Goal: Information Seeking & Learning: Learn about a topic

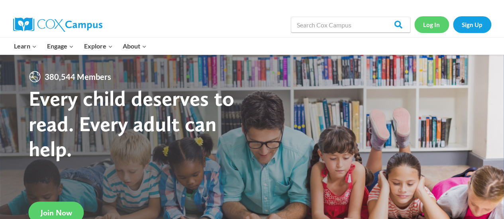
click at [434, 25] on link "Log In" at bounding box center [431, 24] width 35 height 16
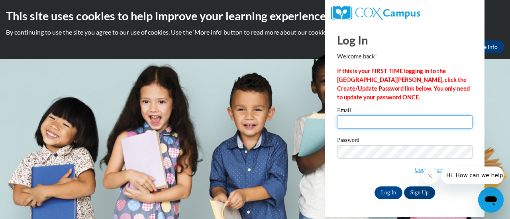
click at [373, 121] on input "Email" at bounding box center [404, 122] width 135 height 14
type input "[EMAIL_ADDRESS][DOMAIN_NAME]"
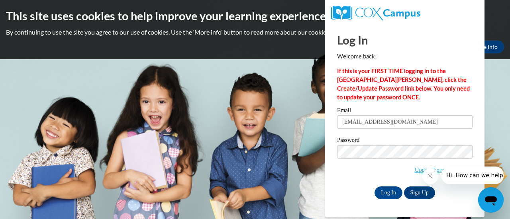
click at [431, 176] on icon "Close message from company" at bounding box center [429, 176] width 6 height 6
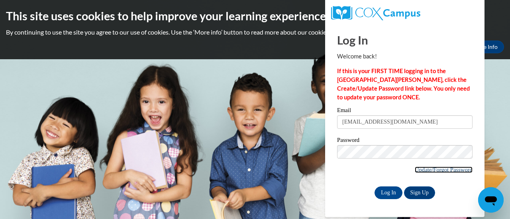
click at [441, 169] on link "Update/Forgot Password" at bounding box center [443, 170] width 58 height 6
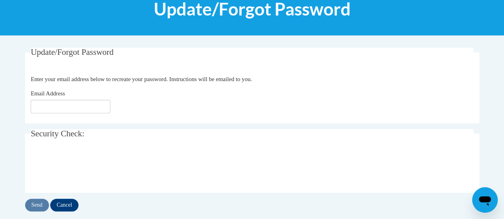
scroll to position [113, 0]
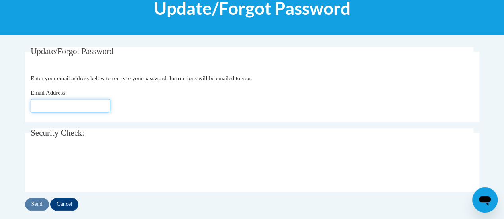
click at [70, 107] on input "Email Address" at bounding box center [71, 106] width 80 height 14
type input "[EMAIL_ADDRESS][DOMAIN_NAME]"
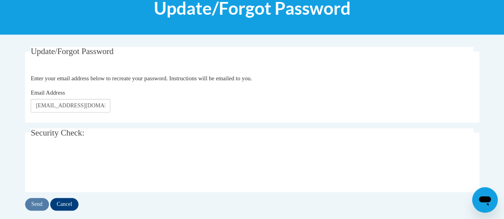
drag, startPoint x: 81, startPoint y: 112, endPoint x: 94, endPoint y: 124, distance: 17.2
click at [35, 207] on input "Send" at bounding box center [37, 204] width 24 height 13
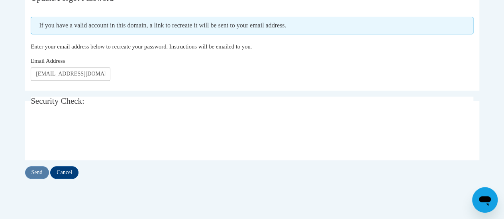
scroll to position [172, 0]
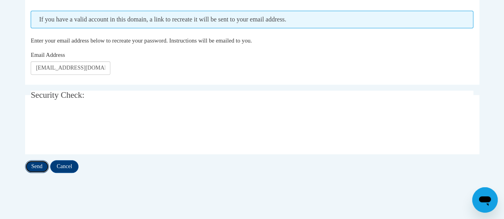
click at [35, 171] on input "Send" at bounding box center [37, 166] width 24 height 13
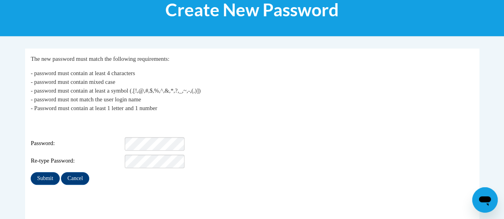
scroll to position [116, 0]
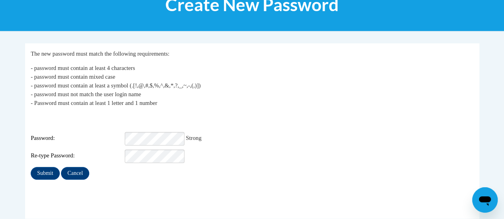
click at [243, 93] on p "- password must contain at least 4 characters - password must contain mixed cas…" at bounding box center [252, 86] width 442 height 44
click at [42, 167] on input "Submit" at bounding box center [45, 173] width 29 height 13
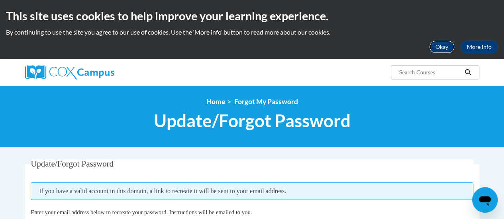
click at [442, 48] on button "Okay" at bounding box center [441, 47] width 25 height 13
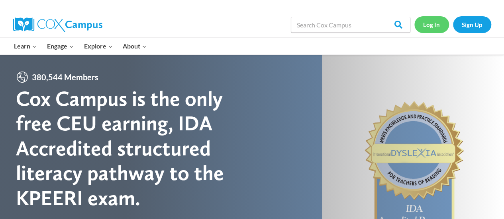
click at [430, 29] on link "Log In" at bounding box center [431, 24] width 35 height 16
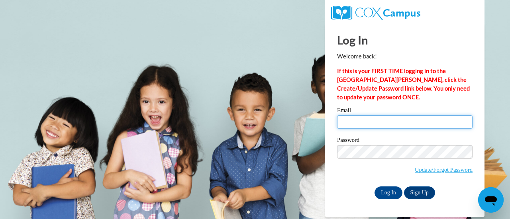
type input "lbrunner@altoona.k12.wi.us"
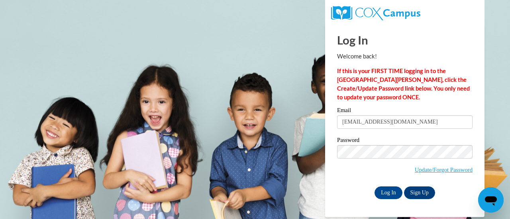
click at [343, 187] on div "Log In Sign Up" at bounding box center [404, 193] width 135 height 13
click at [386, 197] on input "Log In" at bounding box center [388, 193] width 28 height 13
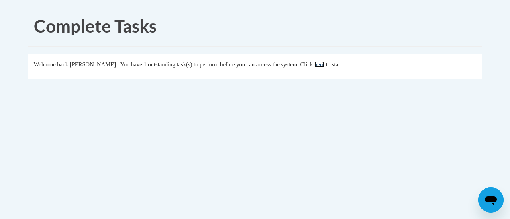
click at [324, 64] on link "here" at bounding box center [319, 64] width 10 height 6
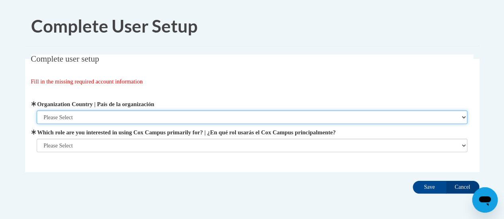
click at [104, 115] on select "Please Select [GEOGRAPHIC_DATA] | [GEOGRAPHIC_DATA] Outside of [GEOGRAPHIC_DATA…" at bounding box center [252, 118] width 430 height 14
select select "ad49bcad-a171-4b2e-b99c-48b446064914"
click at [37, 111] on select "Please Select [GEOGRAPHIC_DATA] | [GEOGRAPHIC_DATA] Outside of [GEOGRAPHIC_DATA…" at bounding box center [252, 118] width 430 height 14
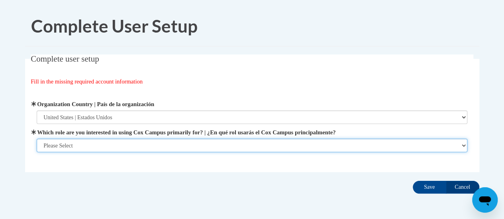
click at [104, 146] on select "Please Select College/University | Colegio/Universidad Community/Nonprofit Part…" at bounding box center [252, 146] width 430 height 14
select select "fbf2d438-af2f-41f8-98f1-81c410e29de3"
click at [37, 152] on select "Please Select College/University | Colegio/Universidad Community/Nonprofit Part…" at bounding box center [252, 146] width 430 height 14
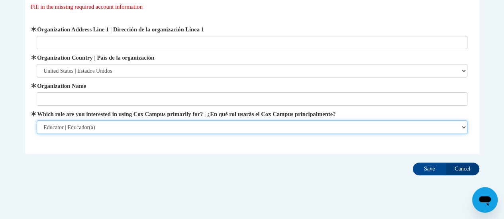
scroll to position [76, 0]
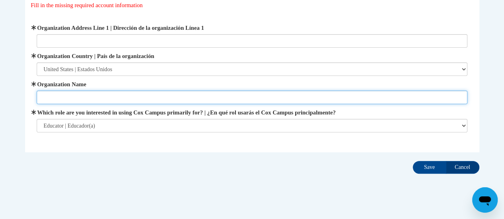
click at [166, 100] on input "Organization Name" at bounding box center [252, 98] width 430 height 14
type input "Altoona School District"
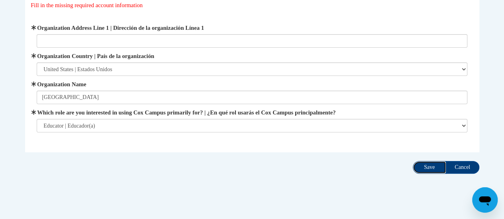
click at [421, 169] on input "Save" at bounding box center [428, 167] width 33 height 13
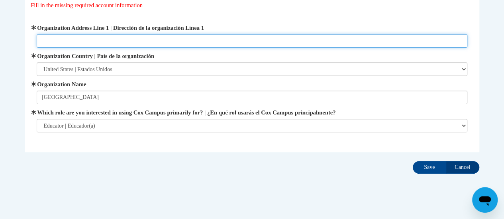
click at [110, 39] on input "Organization Address Line 1 | Dirección de la organización Línea 1" at bounding box center [252, 41] width 430 height 14
type input "157 Bartlett Ave"
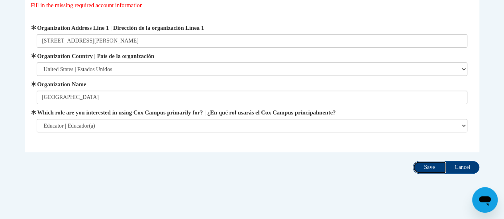
click at [432, 164] on input "Save" at bounding box center [428, 167] width 33 height 13
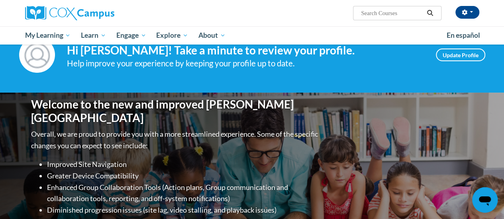
scroll to position [27, 0]
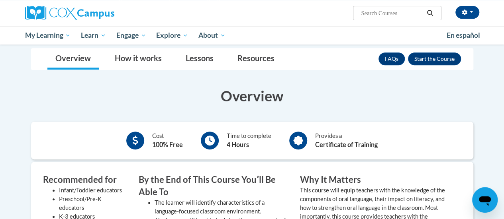
scroll to position [143, 0]
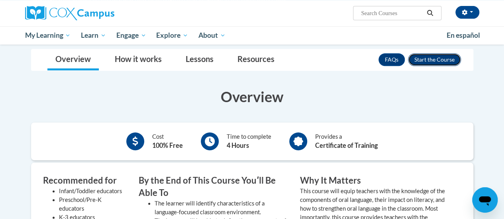
click at [445, 62] on button "Enroll" at bounding box center [434, 59] width 53 height 13
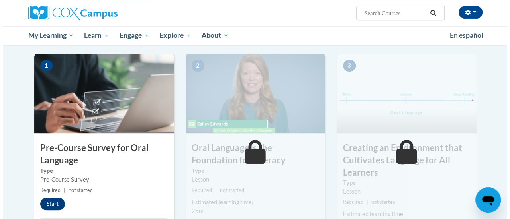
scroll to position [171, 0]
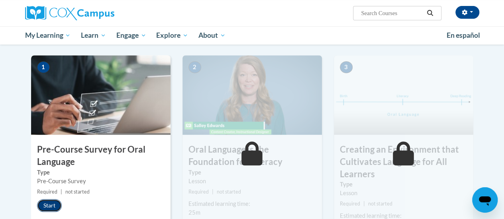
click at [48, 207] on button "Start" at bounding box center [49, 205] width 25 height 13
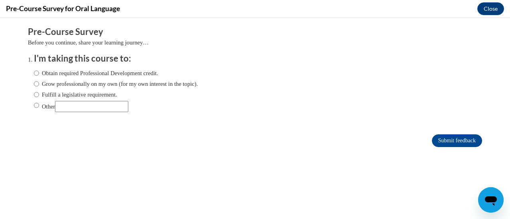
scroll to position [0, 0]
click at [34, 96] on input "Fulfill a legislative requirement." at bounding box center [36, 94] width 5 height 9
radio input "true"
click at [444, 137] on input "Submit feedback" at bounding box center [457, 141] width 50 height 13
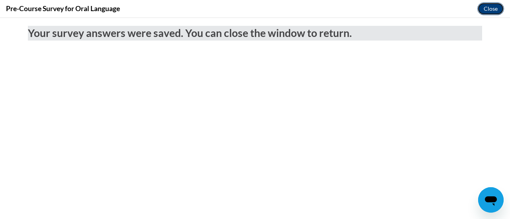
click at [492, 3] on button "Close" at bounding box center [490, 8] width 27 height 13
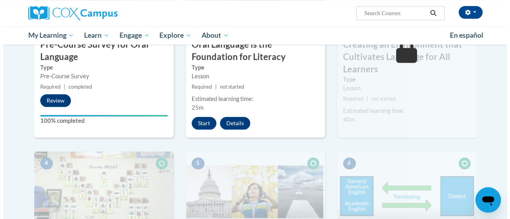
scroll to position [275, 0]
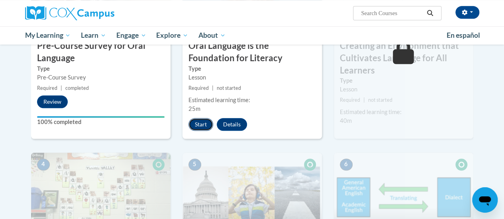
click at [203, 122] on button "Start" at bounding box center [200, 124] width 25 height 13
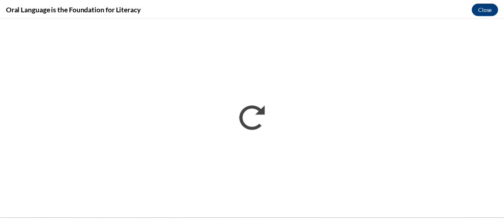
scroll to position [0, 0]
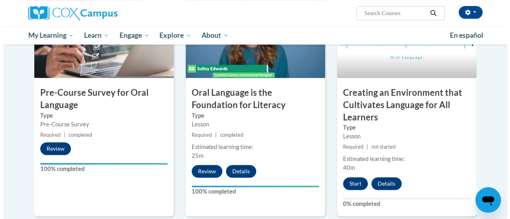
scroll to position [228, 0]
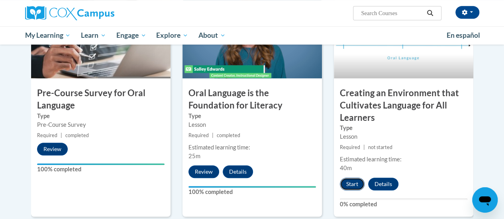
click at [351, 183] on button "Start" at bounding box center [352, 184] width 25 height 13
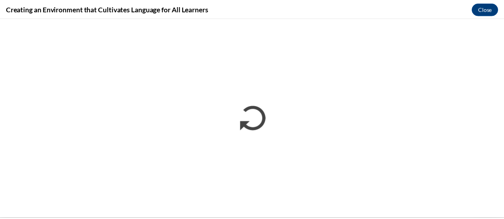
scroll to position [0, 0]
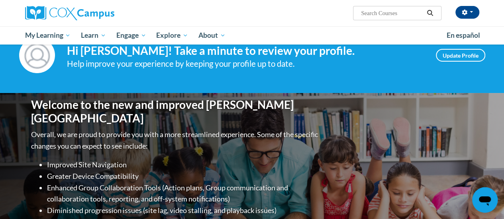
scroll to position [27, 0]
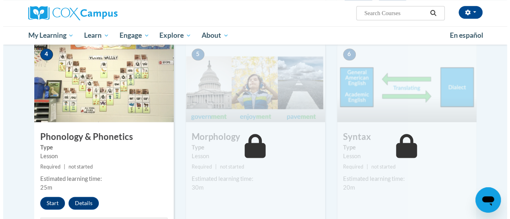
scroll to position [415, 0]
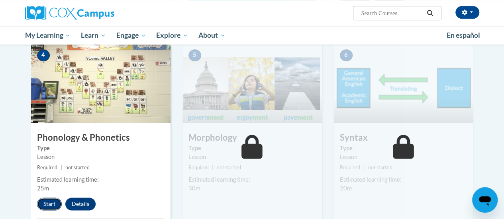
click at [43, 204] on button "Start" at bounding box center [49, 204] width 25 height 13
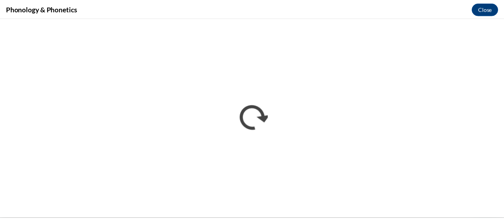
scroll to position [0, 0]
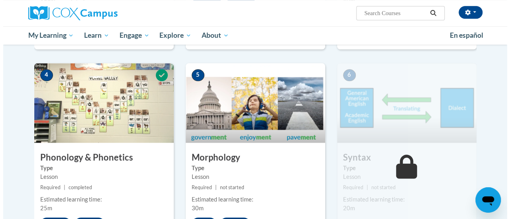
scroll to position [430, 0]
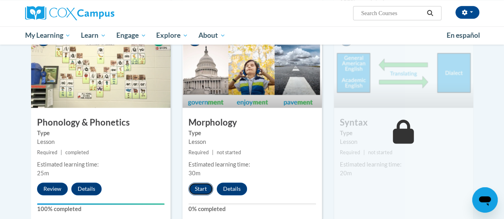
click at [199, 191] on button "Start" at bounding box center [200, 189] width 25 height 13
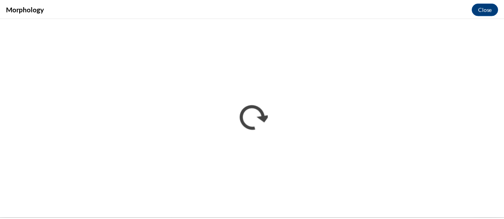
scroll to position [0, 0]
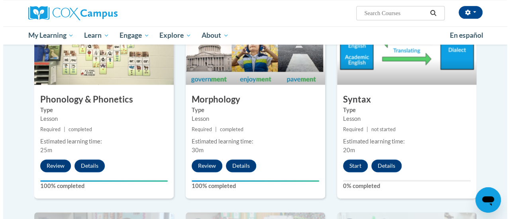
scroll to position [453, 0]
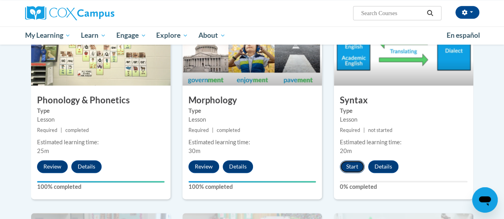
click at [344, 168] on button "Start" at bounding box center [352, 166] width 25 height 13
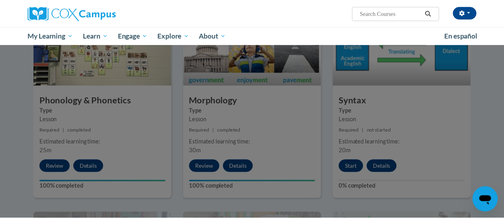
scroll to position [487, 0]
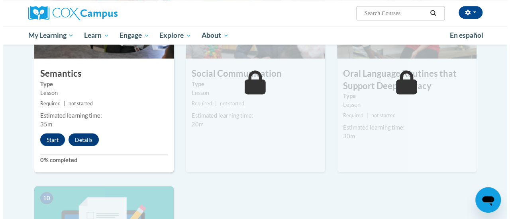
scroll to position [687, 0]
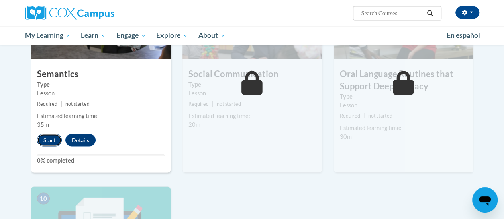
click at [53, 140] on button "Start" at bounding box center [49, 140] width 25 height 13
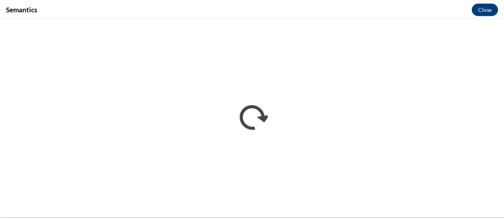
scroll to position [0, 0]
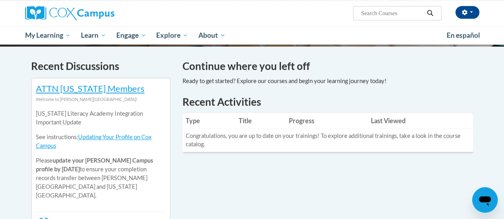
scroll to position [232, 0]
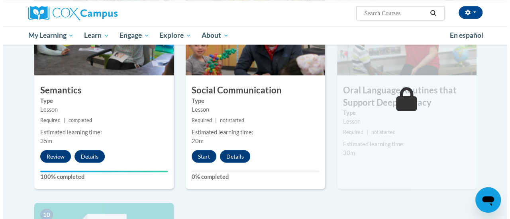
scroll to position [670, 0]
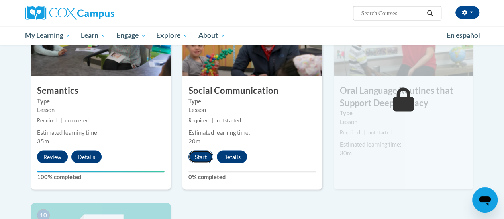
click at [199, 154] on button "Start" at bounding box center [200, 156] width 25 height 13
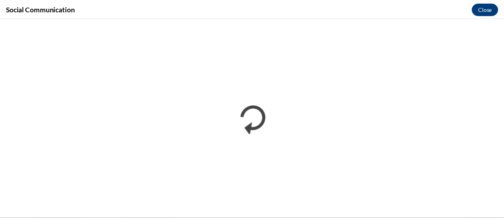
scroll to position [0, 0]
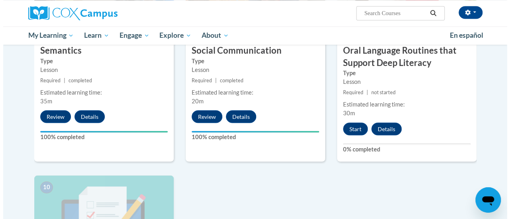
scroll to position [710, 0]
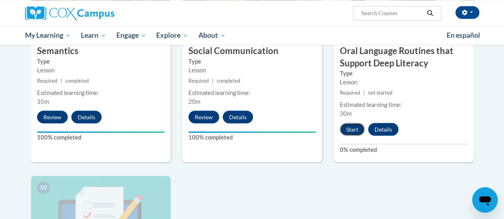
click at [353, 129] on button "Start" at bounding box center [352, 129] width 25 height 13
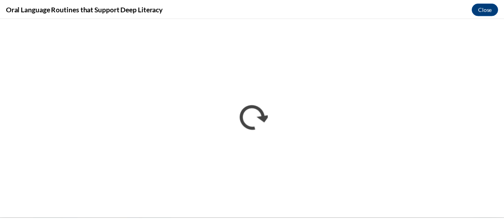
scroll to position [0, 0]
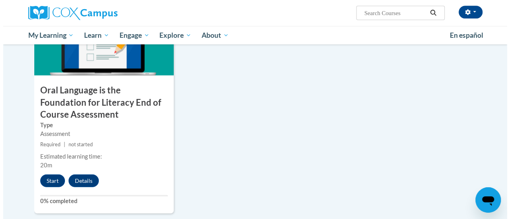
scroll to position [896, 0]
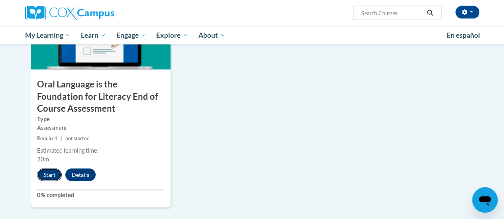
click at [46, 176] on button "Start" at bounding box center [49, 175] width 25 height 13
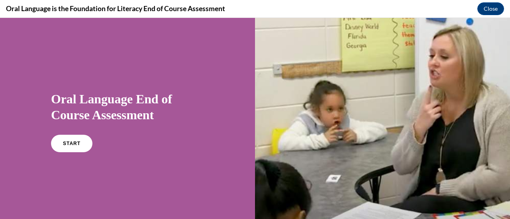
scroll to position [5, 0]
click at [70, 145] on span "START" at bounding box center [71, 144] width 18 height 6
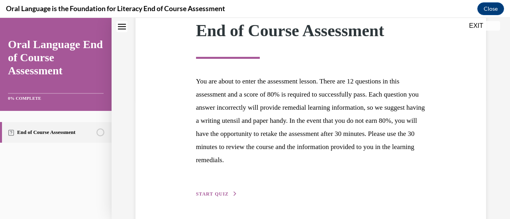
scroll to position [146, 0]
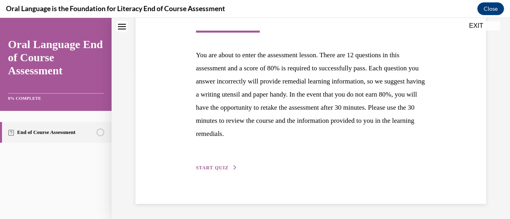
click at [217, 165] on button "START QUIZ" at bounding box center [216, 167] width 41 height 7
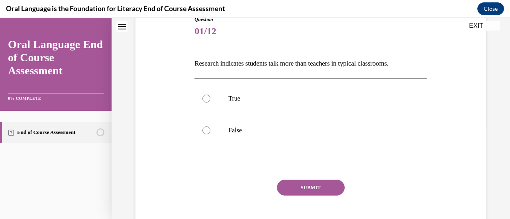
scroll to position [98, 0]
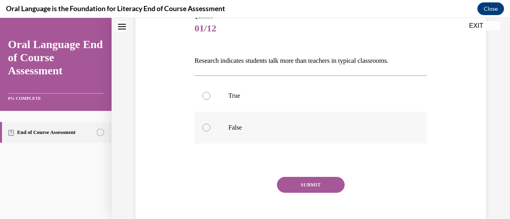
click at [208, 129] on div at bounding box center [206, 128] width 8 height 8
click at [208, 129] on input "False" at bounding box center [206, 128] width 8 height 8
radio input "true"
click at [313, 182] on button "SUBMIT" at bounding box center [311, 185] width 68 height 16
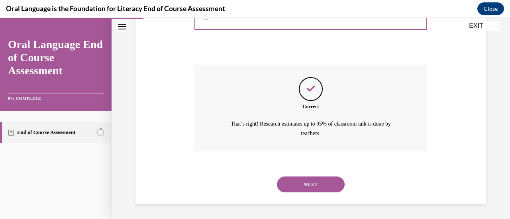
scroll to position [210, 0]
click at [308, 185] on button "NEXT" at bounding box center [311, 184] width 68 height 16
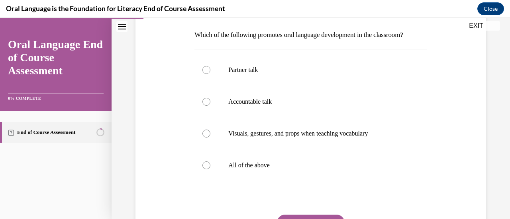
scroll to position [124, 0]
click at [236, 166] on p "All of the above" at bounding box center [317, 165] width 178 height 8
click at [210, 166] on input "All of the above" at bounding box center [206, 165] width 8 height 8
radio input "true"
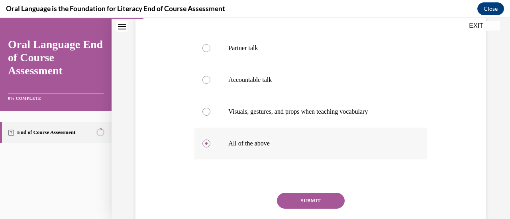
scroll to position [148, 0]
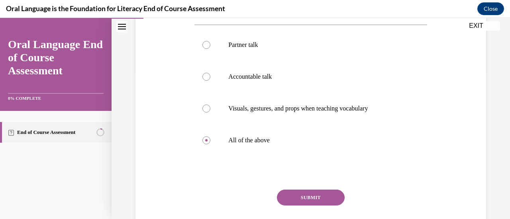
click at [291, 194] on button "SUBMIT" at bounding box center [311, 198] width 68 height 16
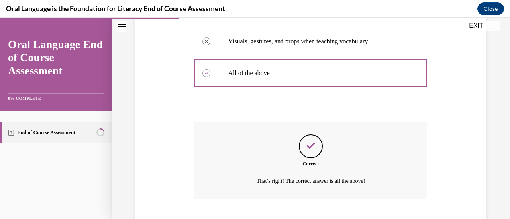
scroll to position [264, 0]
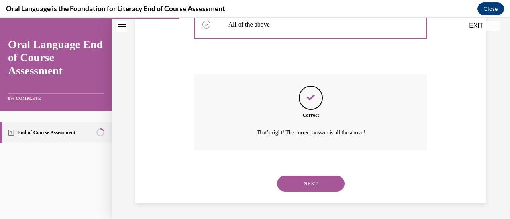
click at [305, 185] on button "NEXT" at bounding box center [311, 184] width 68 height 16
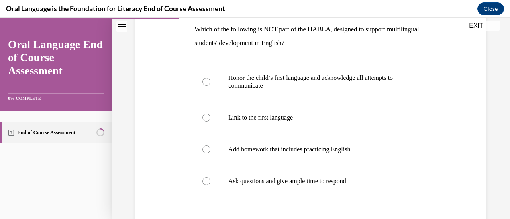
scroll to position [134, 0]
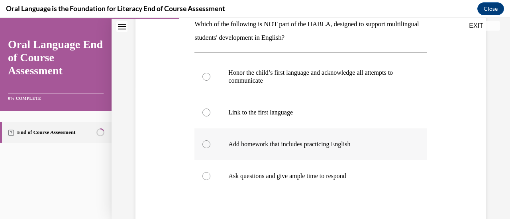
click at [258, 149] on label "Add homework that includes practicing English" at bounding box center [310, 145] width 232 height 32
click at [210, 148] on input "Add homework that includes practicing English" at bounding box center [206, 145] width 8 height 8
radio input "true"
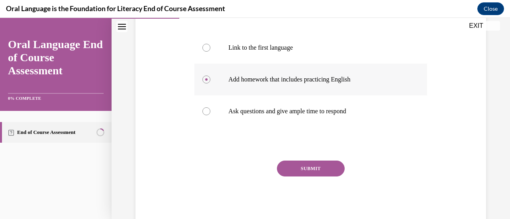
scroll to position [199, 0]
click at [317, 170] on button "SUBMIT" at bounding box center [311, 169] width 68 height 16
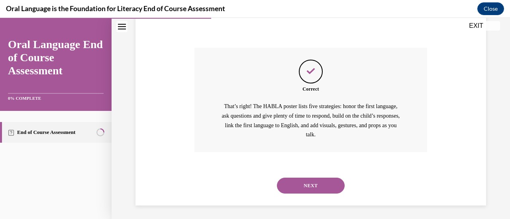
scroll to position [314, 0]
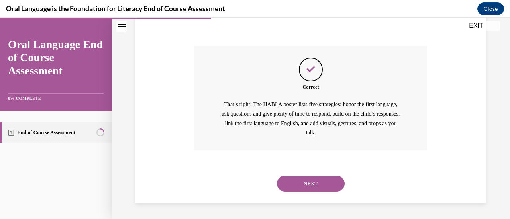
click at [314, 183] on button "NEXT" at bounding box center [311, 184] width 68 height 16
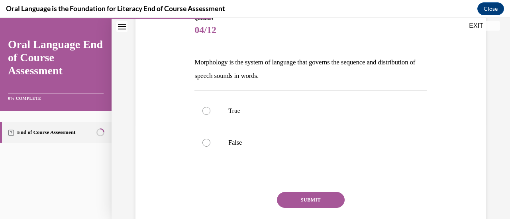
scroll to position [96, 0]
click at [237, 140] on p "False" at bounding box center [317, 143] width 178 height 8
click at [210, 140] on input "False" at bounding box center [206, 143] width 8 height 8
radio input "true"
click at [296, 199] on button "SUBMIT" at bounding box center [311, 200] width 68 height 16
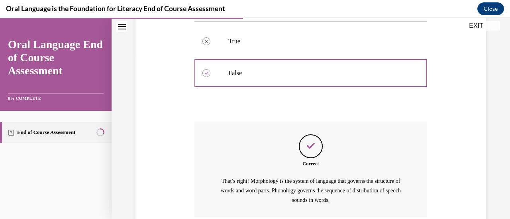
scroll to position [233, 0]
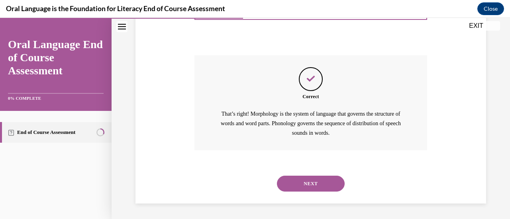
click at [300, 183] on button "NEXT" at bounding box center [311, 184] width 68 height 16
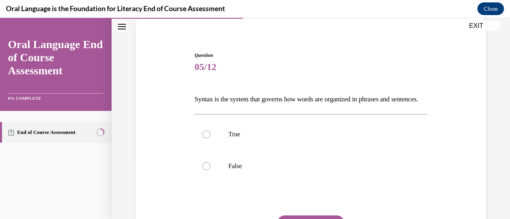
scroll to position [59, 0]
click at [257, 139] on p "True" at bounding box center [317, 135] width 178 height 8
click at [210, 139] on input "True" at bounding box center [206, 135] width 8 height 8
radio input "true"
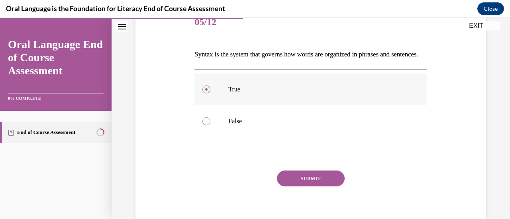
scroll to position [115, 0]
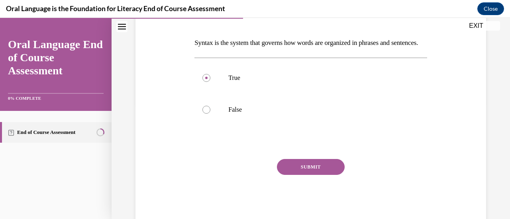
click at [293, 175] on button "SUBMIT" at bounding box center [311, 167] width 68 height 16
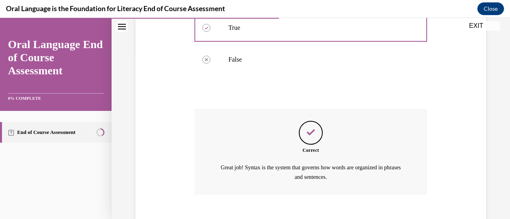
scroll to position [223, 0]
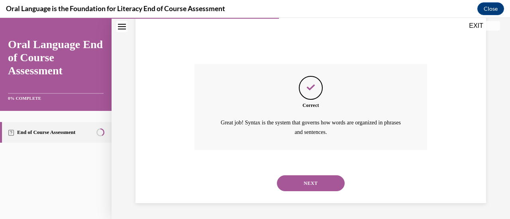
click at [293, 186] on button "NEXT" at bounding box center [311, 184] width 68 height 16
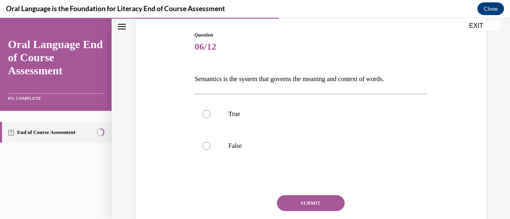
scroll to position [85, 0]
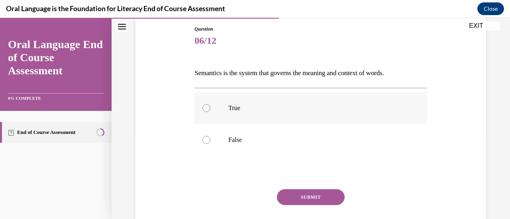
click at [267, 116] on label "True" at bounding box center [310, 108] width 232 height 32
click at [210, 112] on input "True" at bounding box center [206, 108] width 8 height 8
radio input "true"
click at [301, 201] on button "SUBMIT" at bounding box center [311, 197] width 68 height 16
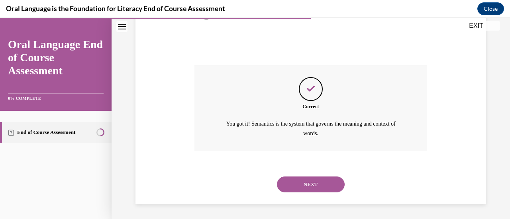
scroll to position [210, 0]
click at [310, 182] on button "NEXT" at bounding box center [311, 184] width 68 height 16
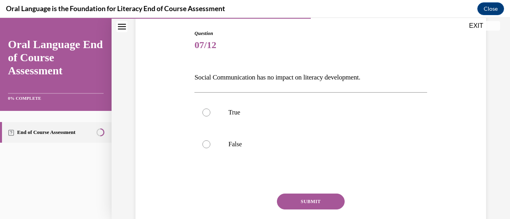
scroll to position [81, 0]
click at [250, 148] on label "False" at bounding box center [310, 144] width 232 height 32
click at [210, 148] on input "False" at bounding box center [206, 144] width 8 height 8
radio input "true"
click at [303, 201] on button "SUBMIT" at bounding box center [311, 201] width 68 height 16
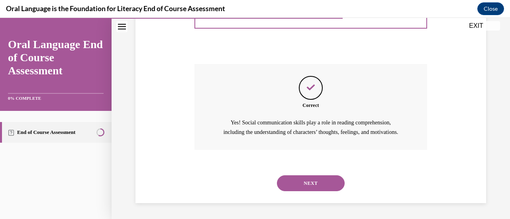
scroll to position [219, 0]
click at [315, 178] on button "NEXT" at bounding box center [311, 184] width 68 height 16
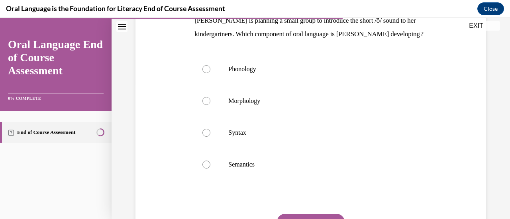
scroll to position [136, 0]
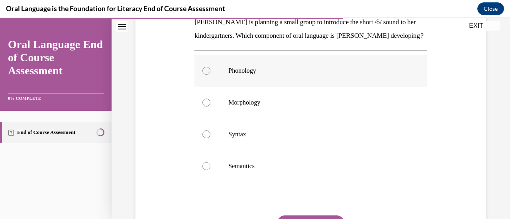
click at [260, 75] on p "Phonology" at bounding box center [317, 71] width 178 height 8
click at [210, 75] on input "Phonology" at bounding box center [206, 71] width 8 height 8
radio input "true"
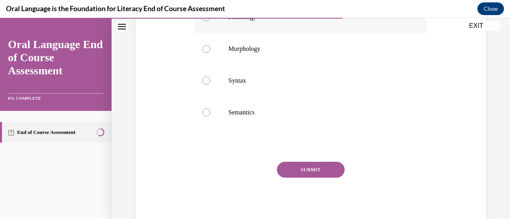
scroll to position [193, 0]
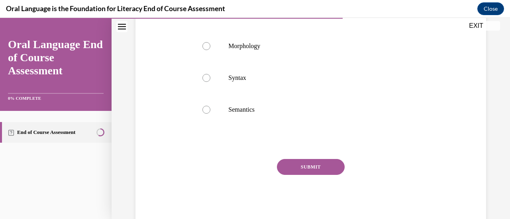
click at [301, 175] on button "SUBMIT" at bounding box center [311, 167] width 68 height 16
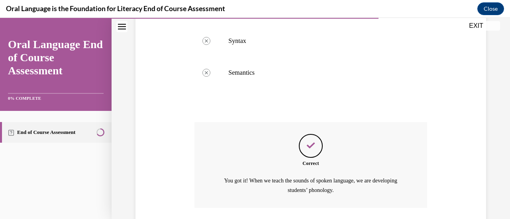
scroll to position [301, 0]
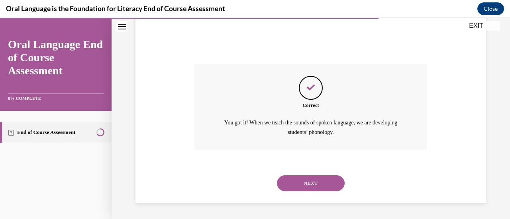
click at [301, 181] on button "NEXT" at bounding box center [311, 184] width 68 height 16
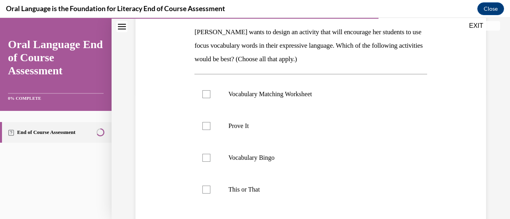
scroll to position [127, 0]
click at [271, 140] on label "Prove It" at bounding box center [310, 126] width 232 height 32
click at [210, 130] on input "Prove It" at bounding box center [206, 126] width 8 height 8
checkbox input "true"
click at [260, 183] on label "This or That" at bounding box center [310, 190] width 232 height 32
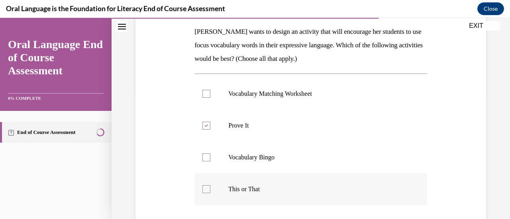
click at [210, 186] on input "This or That" at bounding box center [206, 190] width 8 height 8
checkbox input "true"
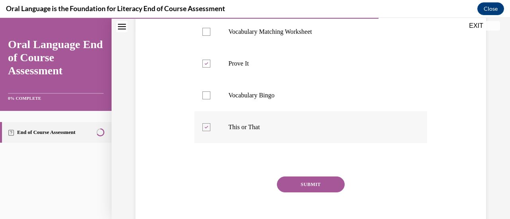
scroll to position [196, 0]
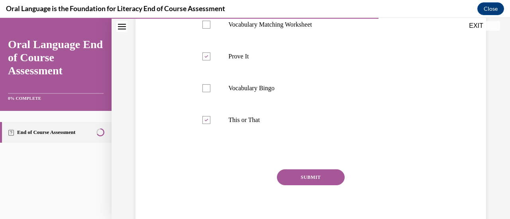
click at [298, 180] on button "SUBMIT" at bounding box center [311, 178] width 68 height 16
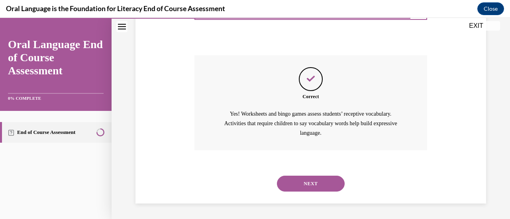
scroll to position [310, 0]
click at [301, 183] on button "NEXT" at bounding box center [311, 184] width 68 height 16
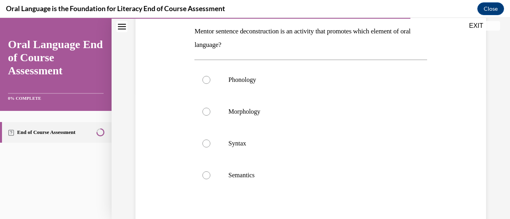
scroll to position [127, 0]
click at [268, 149] on label "Syntax" at bounding box center [310, 144] width 232 height 32
click at [210, 148] on input "Syntax" at bounding box center [206, 144] width 8 height 8
radio input "true"
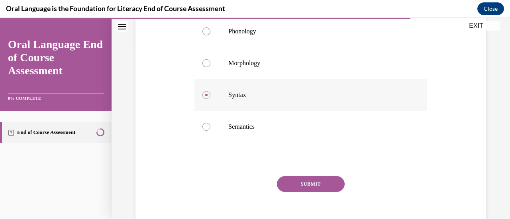
scroll to position [176, 0]
click at [294, 178] on button "SUBMIT" at bounding box center [311, 184] width 68 height 16
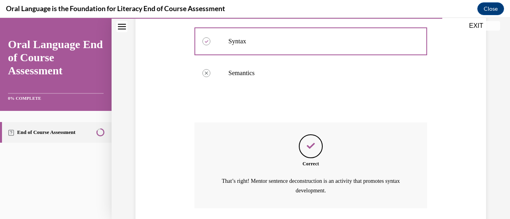
scroll to position [287, 0]
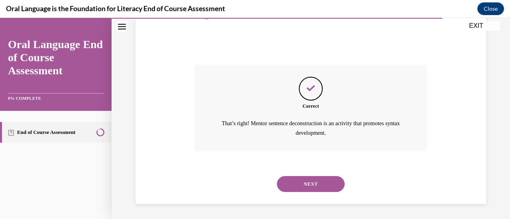
click at [294, 178] on button "NEXT" at bounding box center [311, 184] width 68 height 16
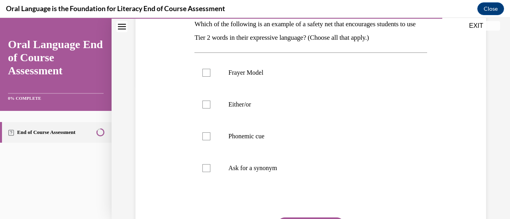
scroll to position [132, 0]
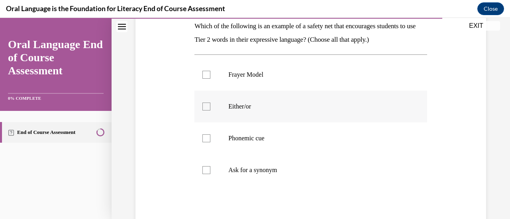
click at [268, 116] on label "Either/or" at bounding box center [310, 107] width 232 height 32
click at [210, 111] on input "Either/or" at bounding box center [206, 107] width 8 height 8
checkbox input "true"
click at [251, 173] on p "Ask for a synonym" at bounding box center [317, 170] width 178 height 8
click at [210, 173] on input "Ask for a synonym" at bounding box center [206, 170] width 8 height 8
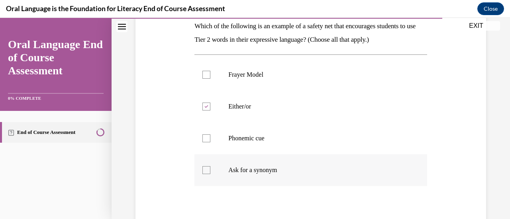
checkbox input "true"
click at [260, 139] on p "Phonemic cue" at bounding box center [317, 139] width 178 height 8
click at [210, 139] on input "Phonemic cue" at bounding box center [206, 139] width 8 height 8
checkbox input "true"
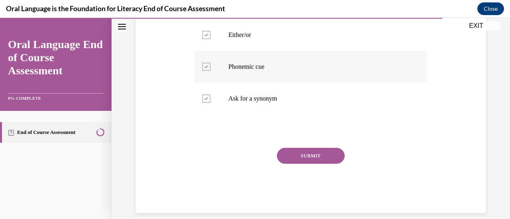
scroll to position [208, 0]
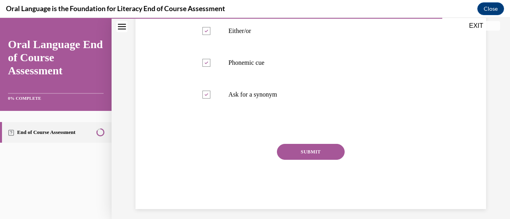
click at [289, 149] on button "SUBMIT" at bounding box center [311, 152] width 68 height 16
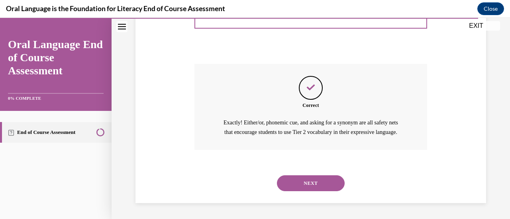
scroll to position [297, 0]
drag, startPoint x: 289, startPoint y: 149, endPoint x: 279, endPoint y: 184, distance: 36.4
click at [279, 184] on button "NEXT" at bounding box center [311, 184] width 68 height 16
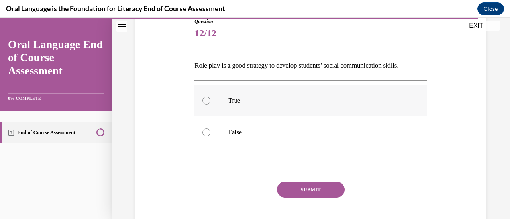
scroll to position [93, 0]
click at [240, 102] on p "True" at bounding box center [317, 100] width 178 height 8
click at [210, 102] on input "True" at bounding box center [206, 100] width 8 height 8
radio input "true"
click at [298, 191] on button "SUBMIT" at bounding box center [311, 190] width 68 height 16
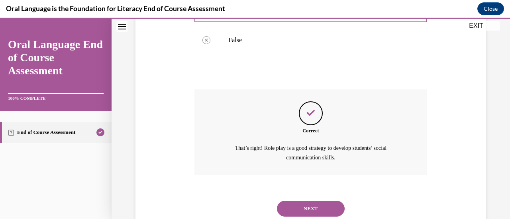
scroll to position [210, 0]
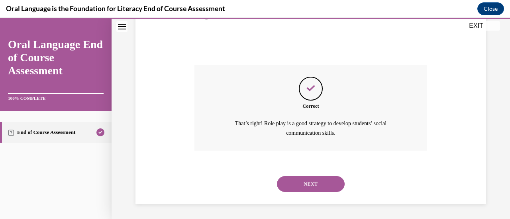
click at [310, 180] on button "NEXT" at bounding box center [311, 184] width 68 height 16
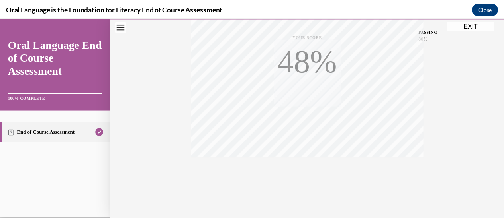
scroll to position [206, 0]
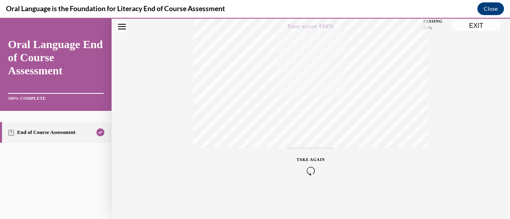
click at [477, 27] on button "EXIT" at bounding box center [476, 26] width 48 height 10
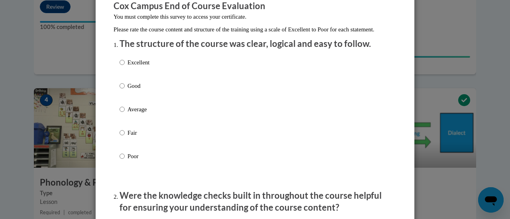
scroll to position [73, 0]
click at [120, 91] on input "Good" at bounding box center [121, 86] width 5 height 9
radio input "true"
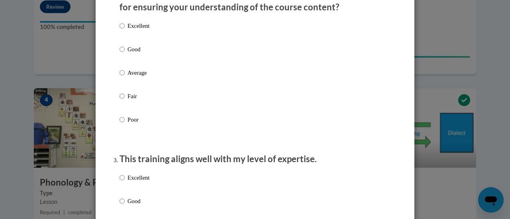
scroll to position [274, 0]
click at [119, 53] on input "Good" at bounding box center [121, 49] width 5 height 9
radio input "true"
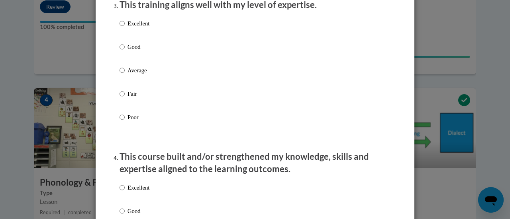
scroll to position [434, 0]
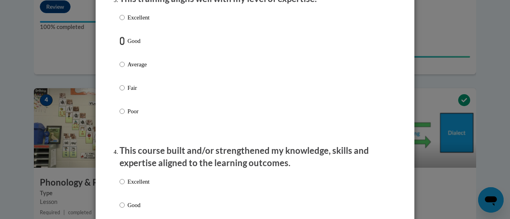
click at [119, 45] on input "Good" at bounding box center [121, 41] width 5 height 9
radio input "true"
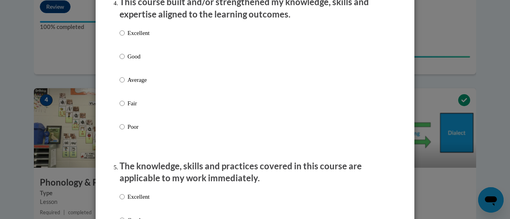
scroll to position [583, 0]
click at [119, 61] on input "Good" at bounding box center [121, 56] width 5 height 9
radio input "true"
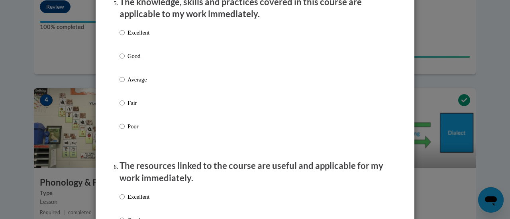
scroll to position [748, 0]
click at [119, 60] on input "Good" at bounding box center [121, 55] width 5 height 9
radio input "true"
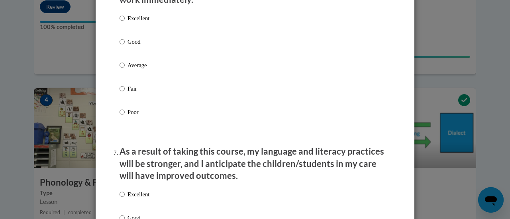
scroll to position [927, 0]
click at [119, 46] on input "Good" at bounding box center [121, 41] width 5 height 9
radio input "true"
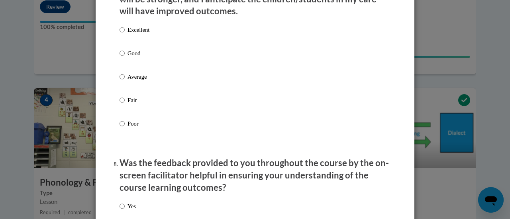
scroll to position [1098, 0]
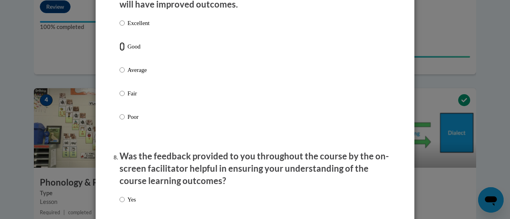
click at [119, 51] on input "Good" at bounding box center [121, 46] width 5 height 9
radio input "true"
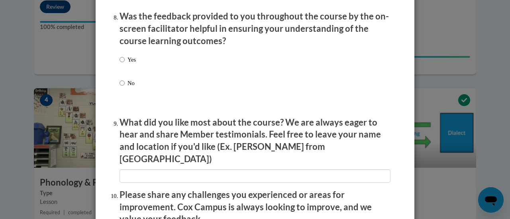
scroll to position [1236, 0]
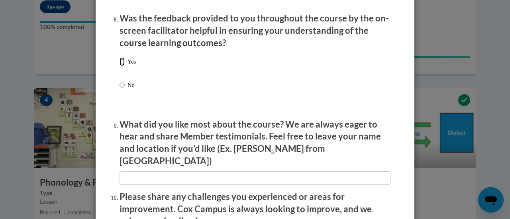
click at [120, 66] on input "Yes" at bounding box center [121, 61] width 5 height 9
radio input "true"
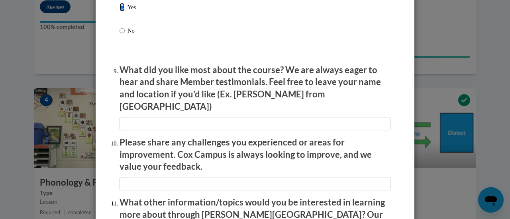
scroll to position [1297, 0]
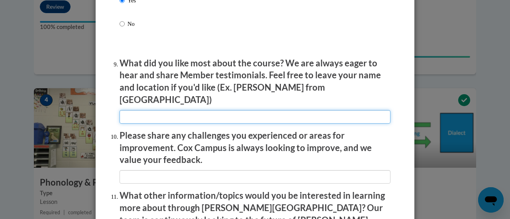
click at [212, 110] on input "textbox" at bounding box center [254, 117] width 271 height 14
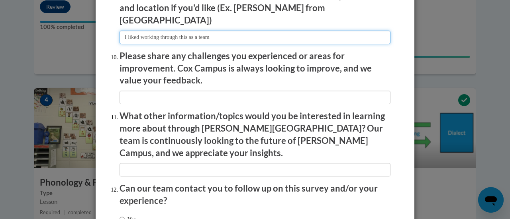
scroll to position [1386, 0]
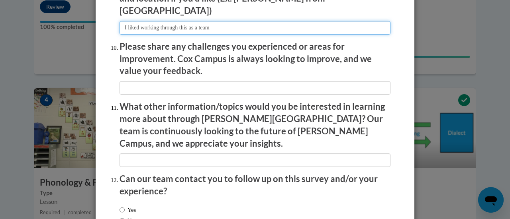
type input "I liked working through this as a team"
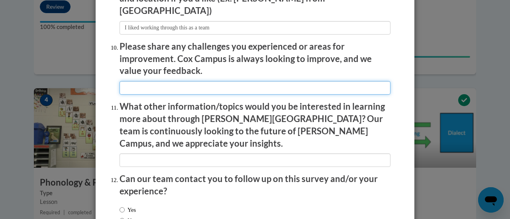
click at [203, 84] on input "textbox" at bounding box center [254, 88] width 271 height 14
type input "NA"
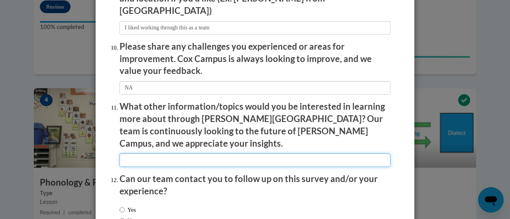
click at [178, 154] on input "textbox" at bounding box center [254, 161] width 271 height 14
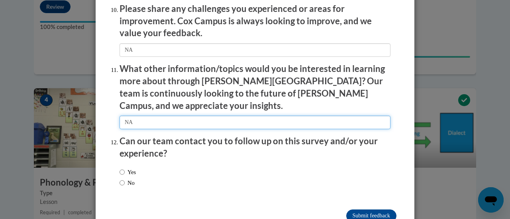
scroll to position [1425, 0]
type input "NA"
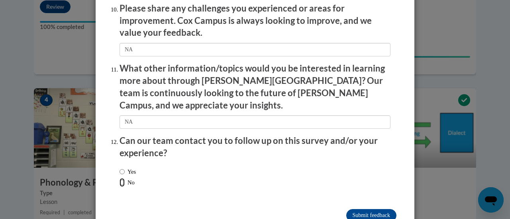
click at [119, 178] on input "No" at bounding box center [121, 182] width 5 height 9
radio input "true"
click at [383, 209] on input "Submit feedback" at bounding box center [371, 215] width 50 height 13
